Goal: Information Seeking & Learning: Check status

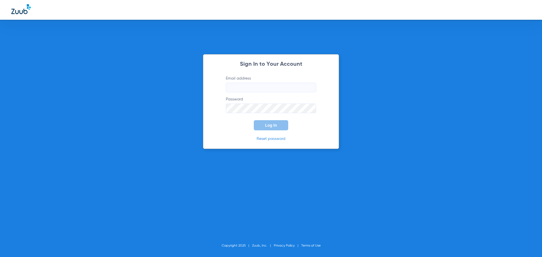
type input "[EMAIL_ADDRESS][DOMAIN_NAME]"
click at [269, 126] on span "Log In" at bounding box center [271, 125] width 12 height 5
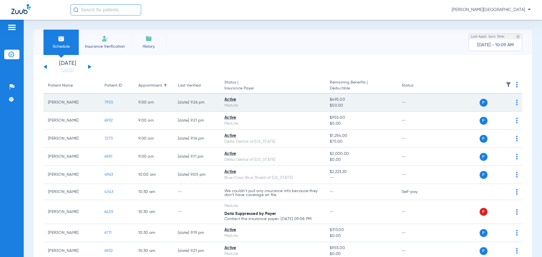
click at [111, 103] on span "7955" at bounding box center [108, 103] width 9 height 4
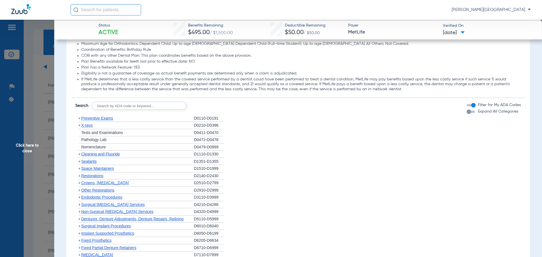
scroll to position [528, 0]
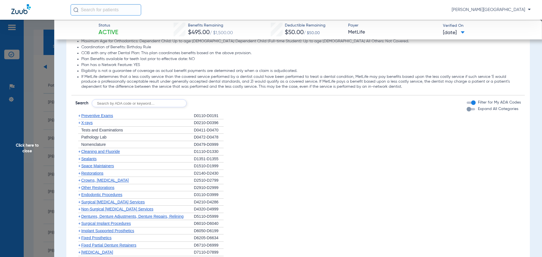
click at [80, 152] on span "+" at bounding box center [79, 151] width 2 height 5
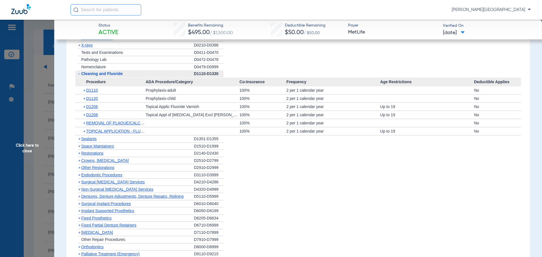
scroll to position [600, 0]
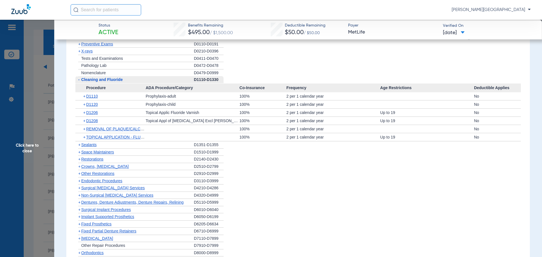
click at [79, 53] on span "+" at bounding box center [79, 51] width 2 height 5
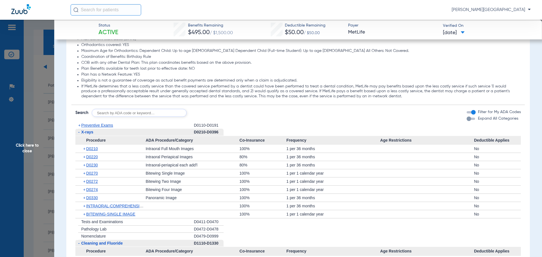
scroll to position [517, 0]
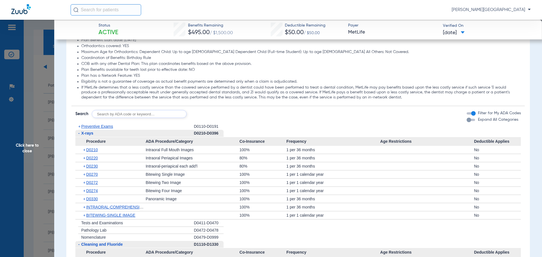
click at [112, 114] on input "text" at bounding box center [139, 114] width 95 height 8
type input "d0431"
click at [204, 115] on button "Search" at bounding box center [208, 114] width 22 height 8
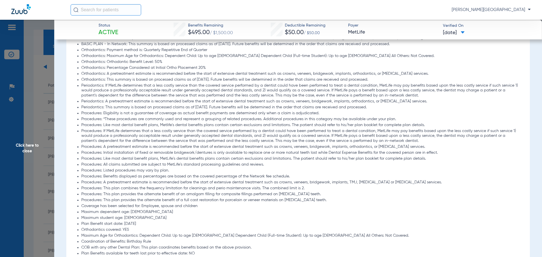
scroll to position [303, 0]
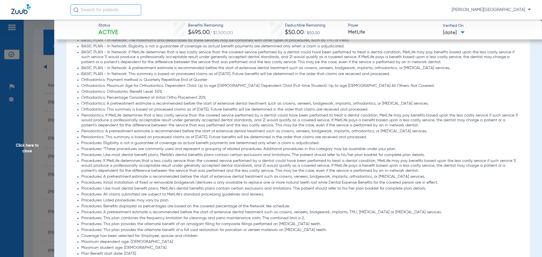
click at [40, 130] on span "Click here to close" at bounding box center [27, 148] width 54 height 257
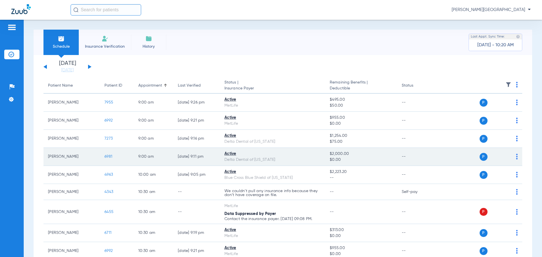
click at [108, 156] on span "6981" at bounding box center [108, 157] width 8 height 4
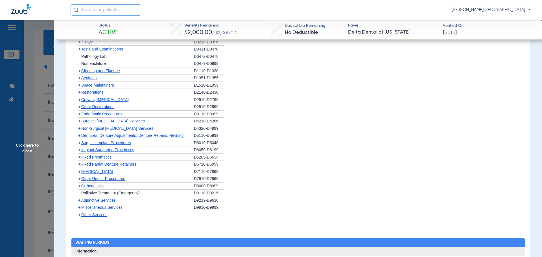
scroll to position [435, 0]
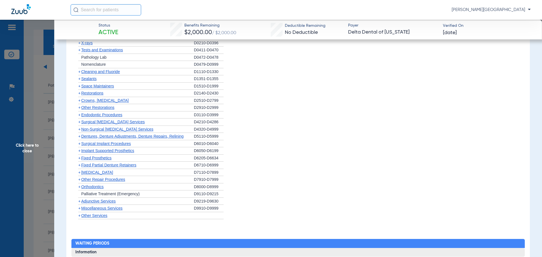
click at [80, 102] on span "+" at bounding box center [79, 100] width 2 height 5
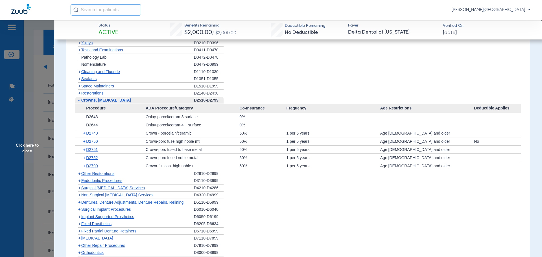
click at [85, 134] on span "+" at bounding box center [84, 133] width 3 height 8
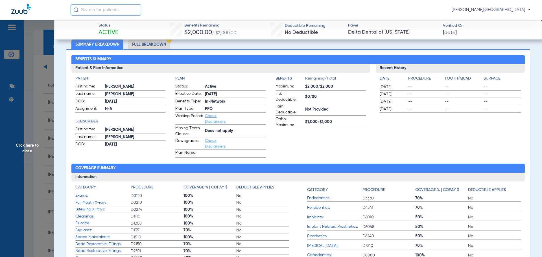
scroll to position [38, 0]
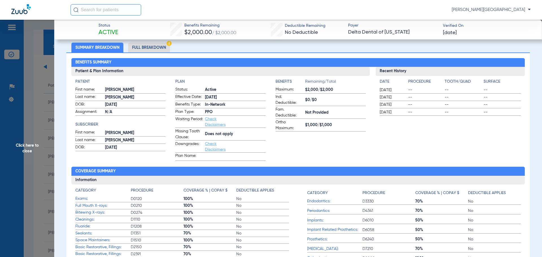
click at [158, 50] on li "Full Breakdown" at bounding box center [149, 48] width 42 height 10
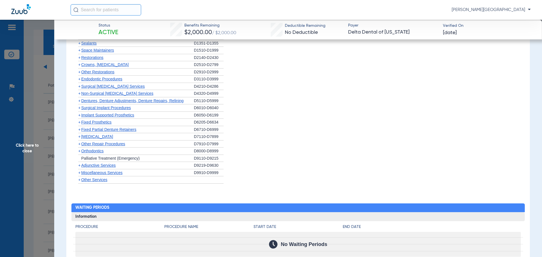
scroll to position [586, 0]
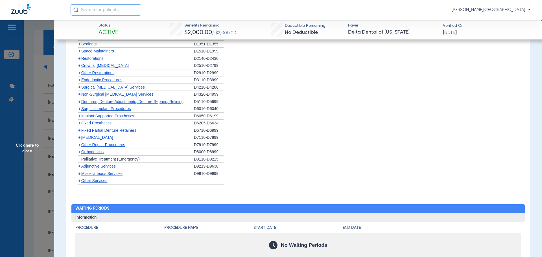
click at [80, 66] on span "+" at bounding box center [78, 65] width 6 height 7
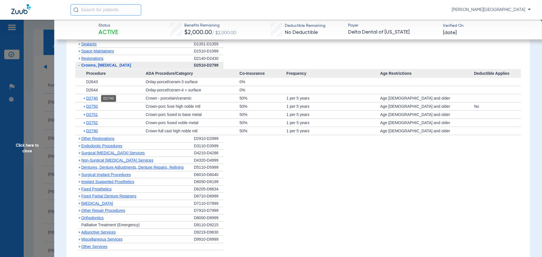
click at [93, 99] on span "D2740" at bounding box center [92, 98] width 12 height 5
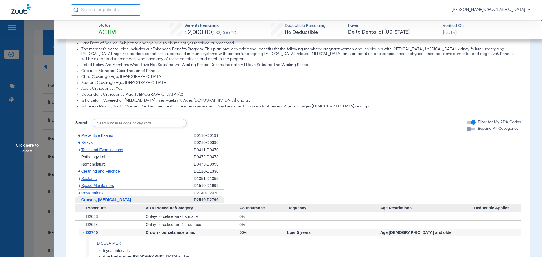
scroll to position [450, 0]
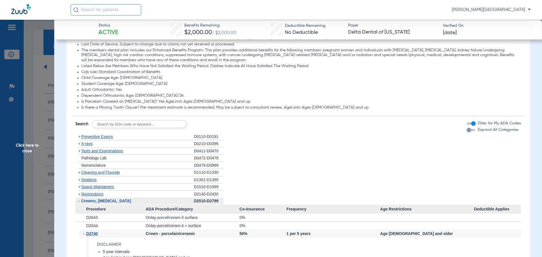
click at [143, 124] on input "text" at bounding box center [139, 124] width 95 height 8
type input "D2740"
click at [211, 125] on button "Search" at bounding box center [208, 124] width 22 height 8
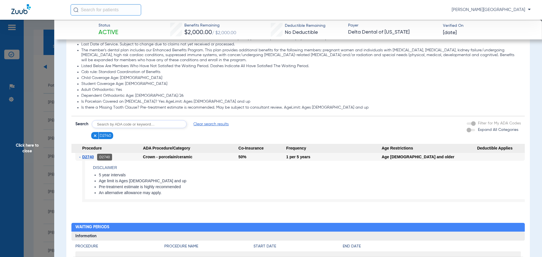
click at [88, 158] on span "D2740" at bounding box center [88, 157] width 12 height 5
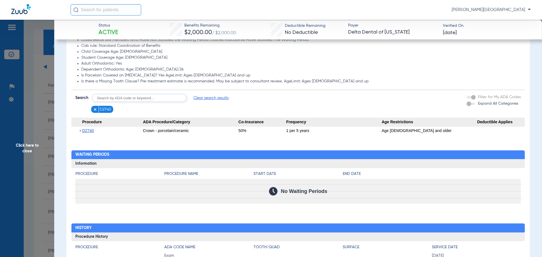
scroll to position [437, 0]
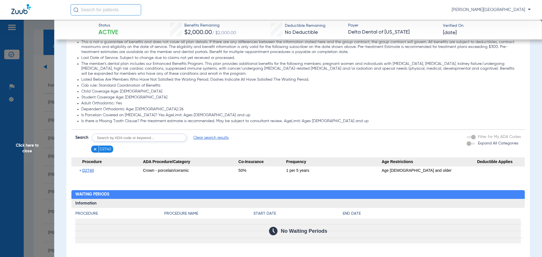
click at [103, 138] on input "text" at bounding box center [139, 138] width 95 height 8
type input "D2750"
click at [202, 138] on button "Search" at bounding box center [208, 138] width 22 height 8
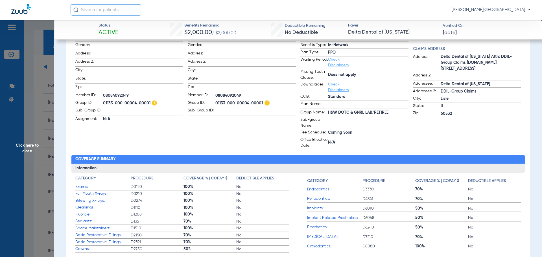
scroll to position [97, 0]
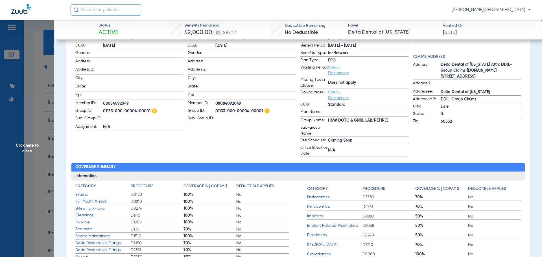
click at [27, 141] on span "Click here to close" at bounding box center [27, 148] width 54 height 257
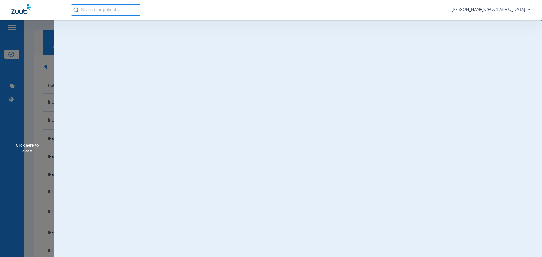
scroll to position [0, 0]
